Goal: Check status: Check status

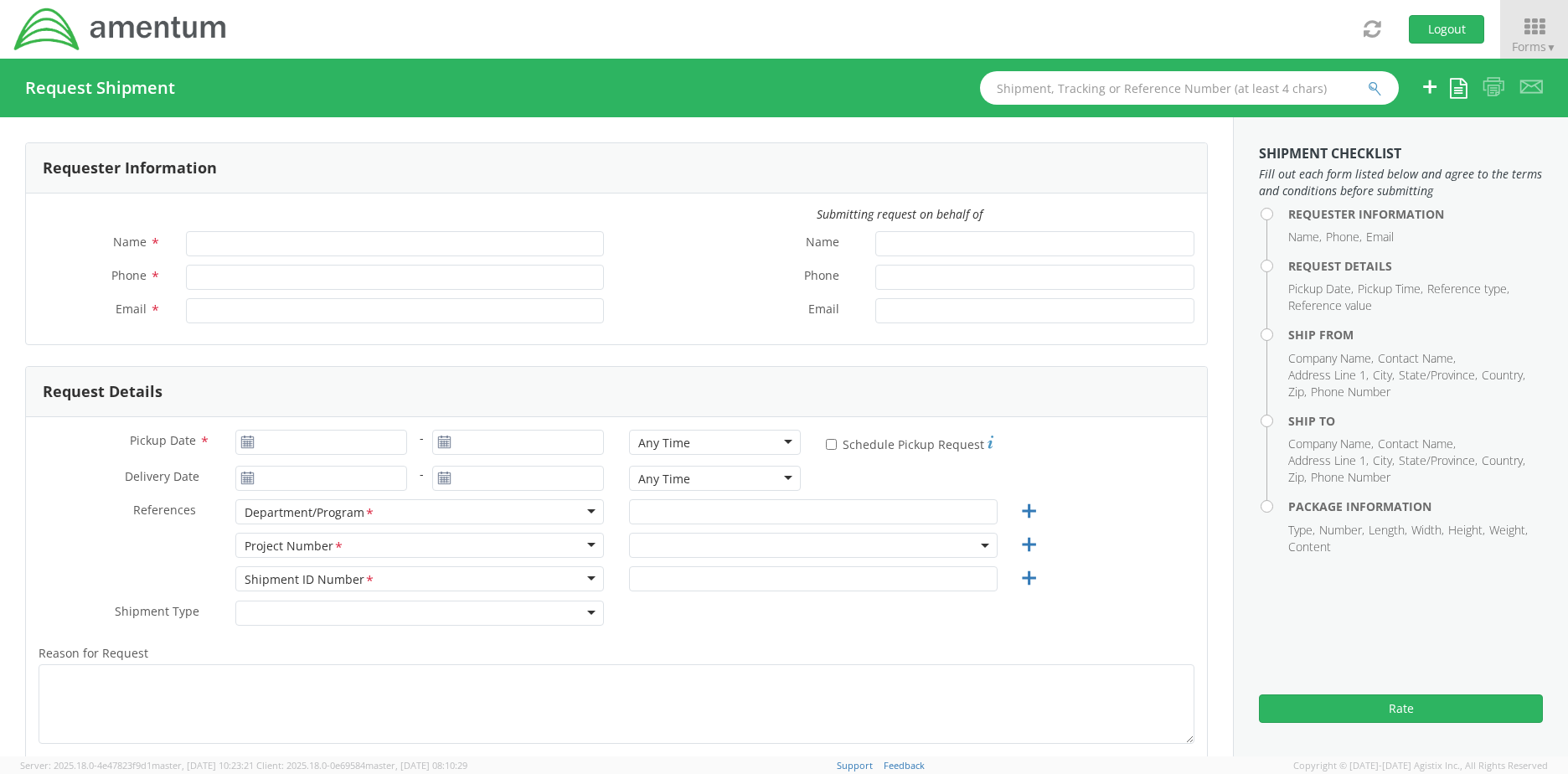
type input "[PERSON_NAME]"
type input "[PERSON_NAME][EMAIL_ADDRESS][PERSON_NAME][DOMAIN_NAME]"
click at [1529, 31] on icon at bounding box center [1534, 27] width 78 height 24
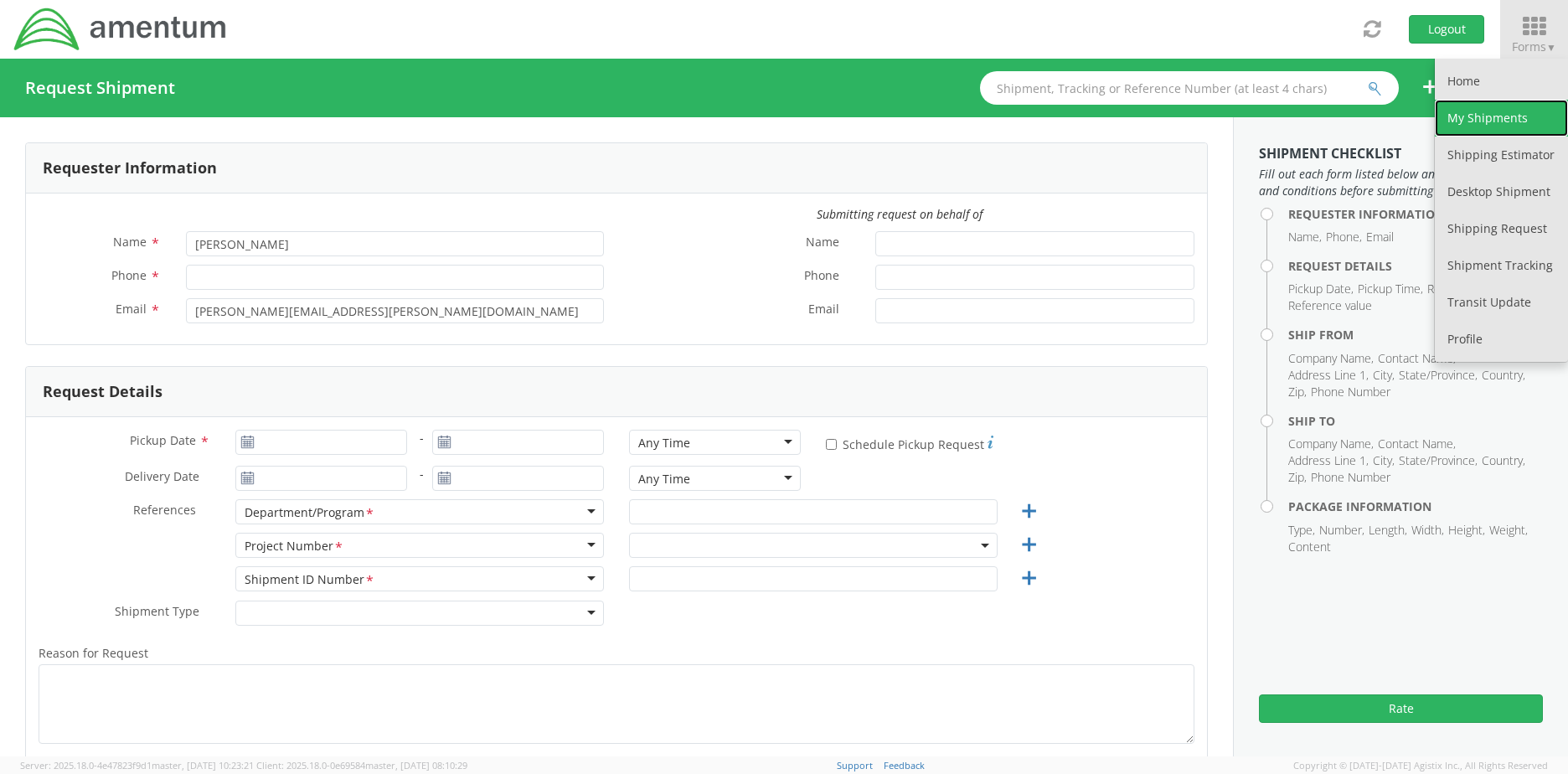
click at [1494, 111] on link "My Shipments" at bounding box center [1500, 117] width 133 height 36
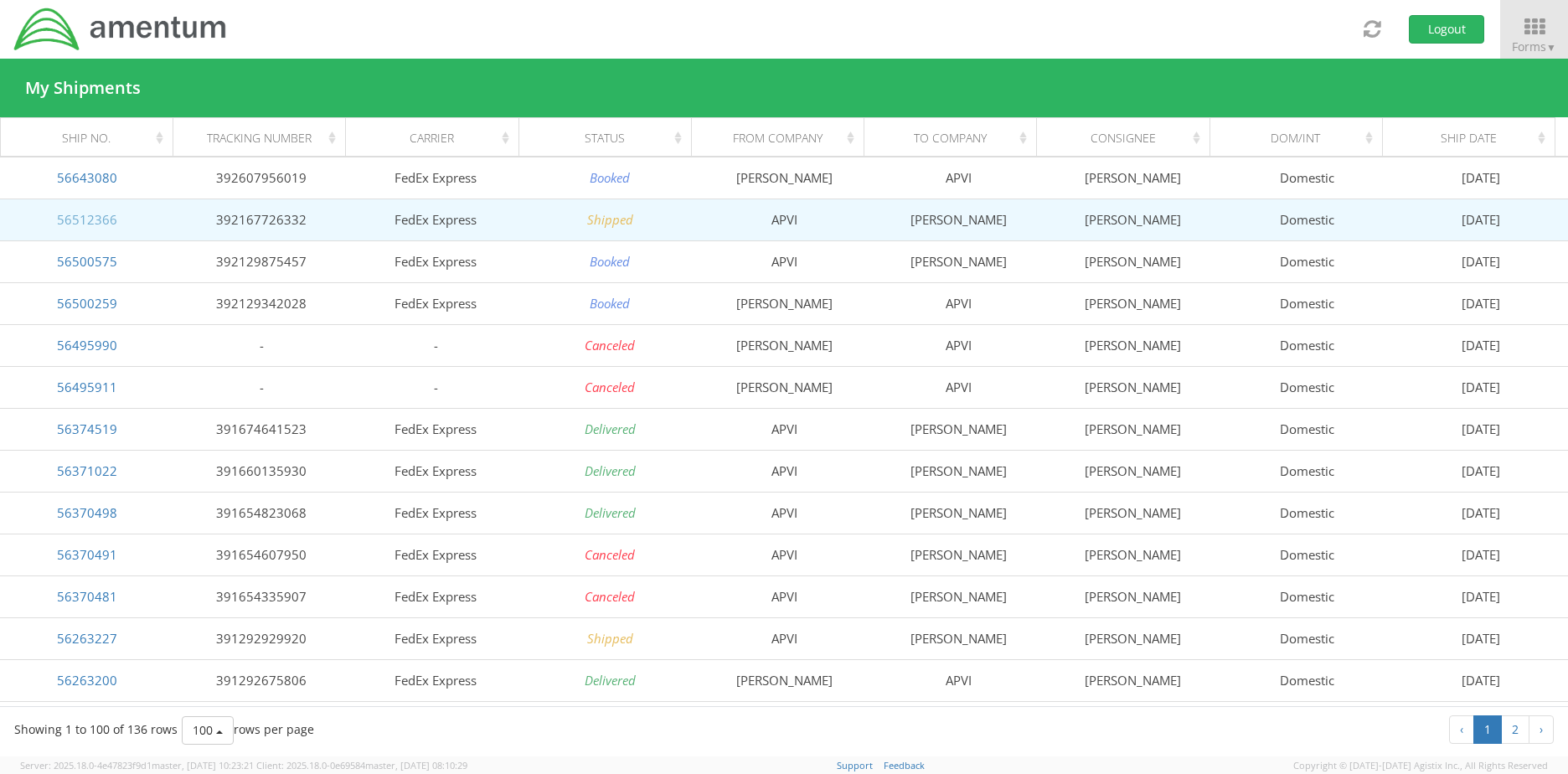
click at [83, 212] on link "56512366" at bounding box center [87, 219] width 60 height 17
